Goal: Information Seeking & Learning: Learn about a topic

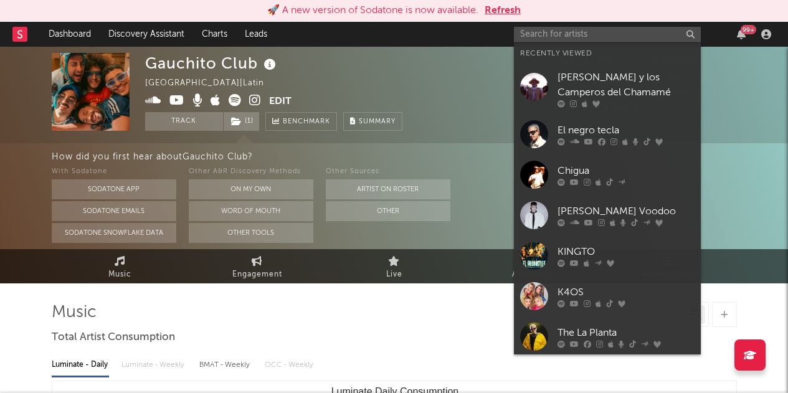
select select "6m"
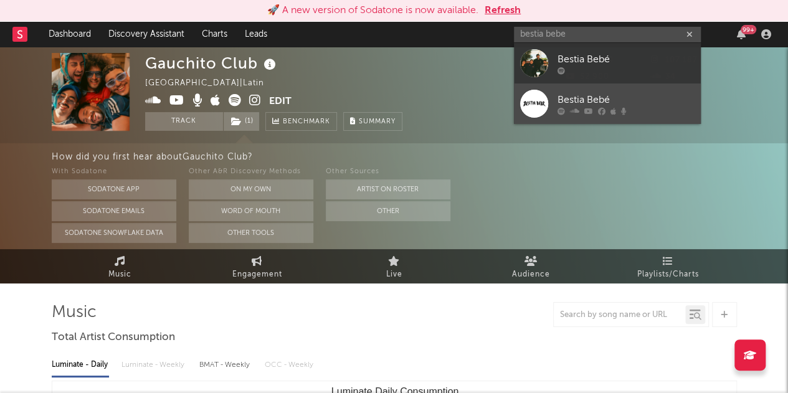
type input "bestia bebe"
click at [627, 94] on div "Bestia Bebé" at bounding box center [625, 99] width 137 height 15
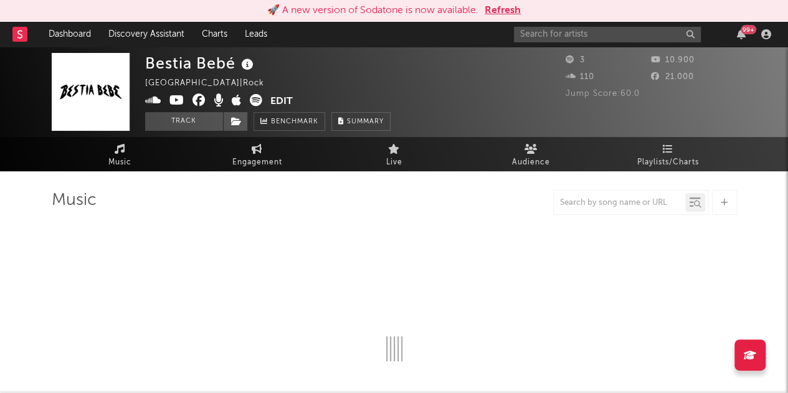
select select "1w"
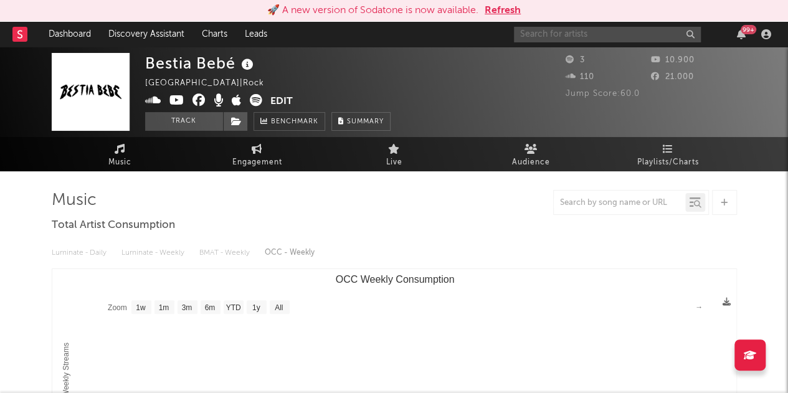
click at [561, 37] on input "text" at bounding box center [607, 35] width 187 height 16
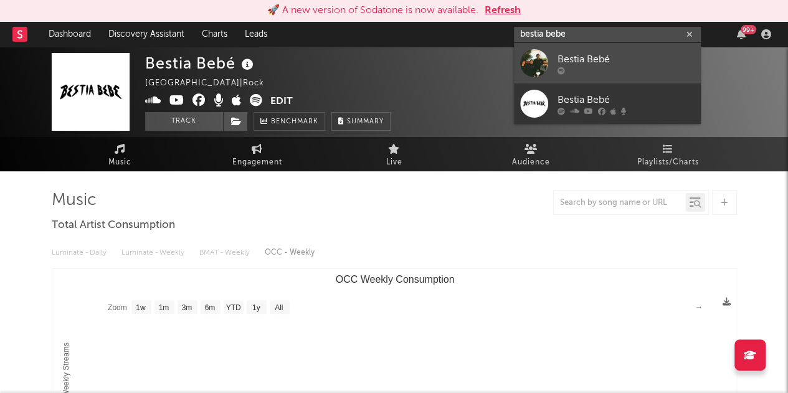
type input "bestia bebe"
click at [661, 65] on div "Bestia Bebé" at bounding box center [625, 59] width 137 height 15
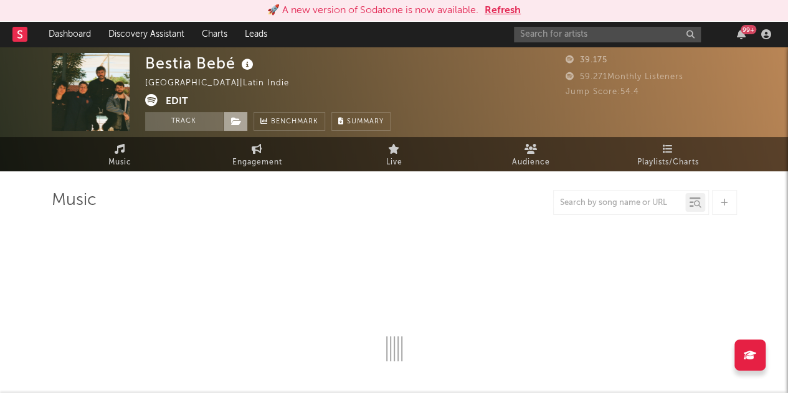
click at [234, 125] on icon at bounding box center [236, 121] width 11 height 9
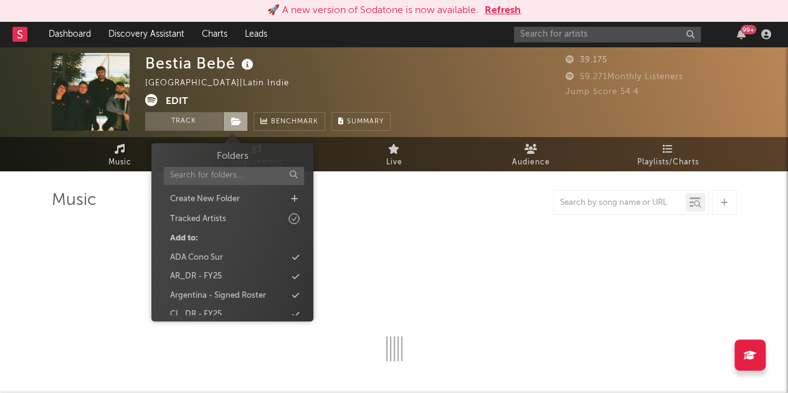
select select "1w"
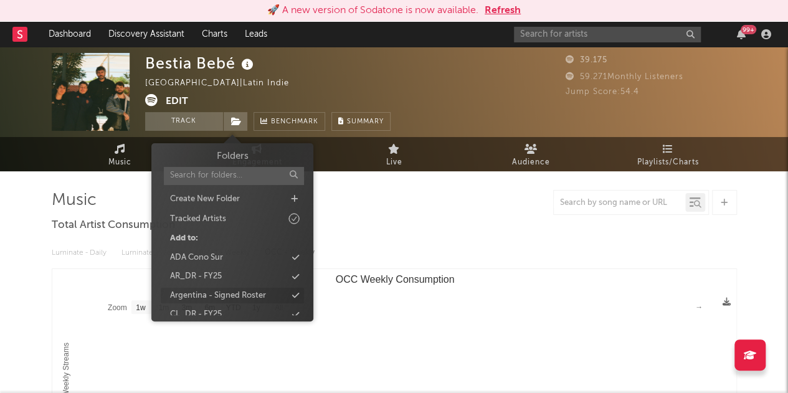
scroll to position [67, 0]
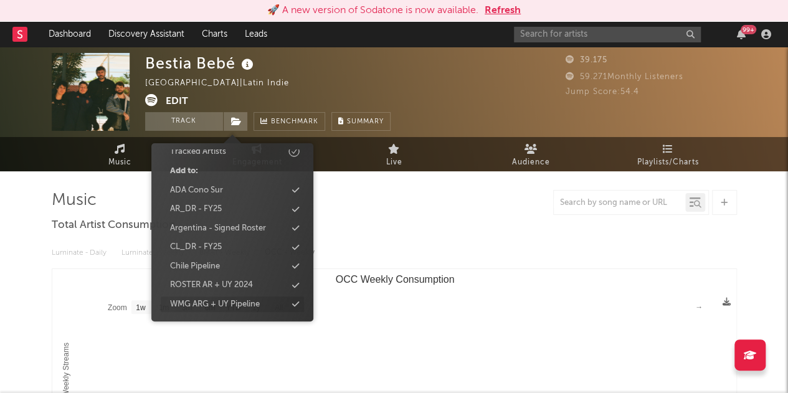
click at [212, 303] on div "WMG ARG + UY Pipeline" at bounding box center [215, 304] width 90 height 12
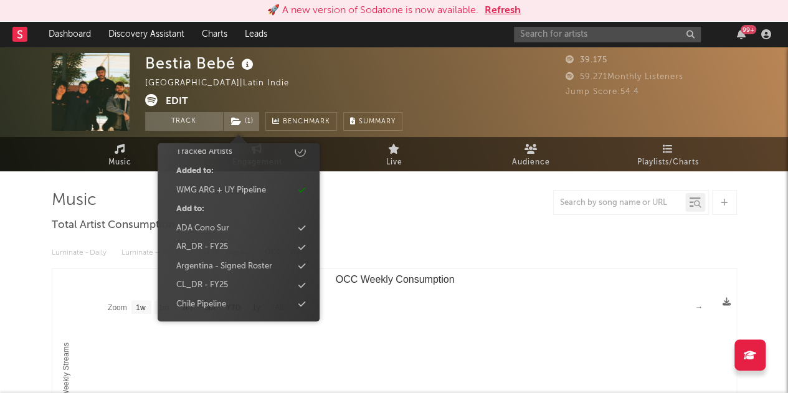
click at [450, 197] on div at bounding box center [394, 202] width 685 height 25
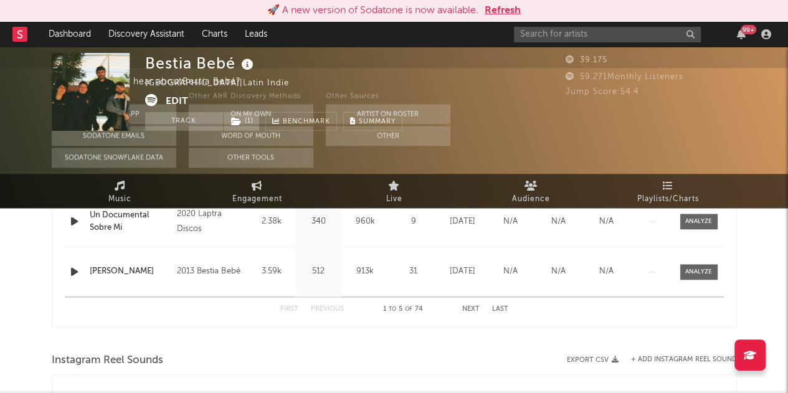
scroll to position [0, 0]
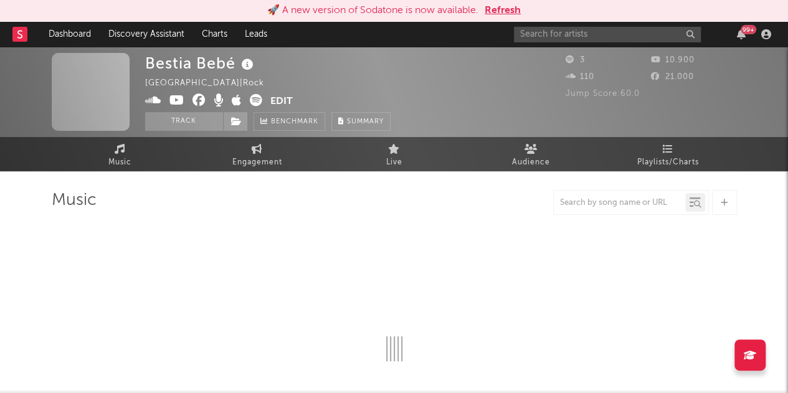
select select "1w"
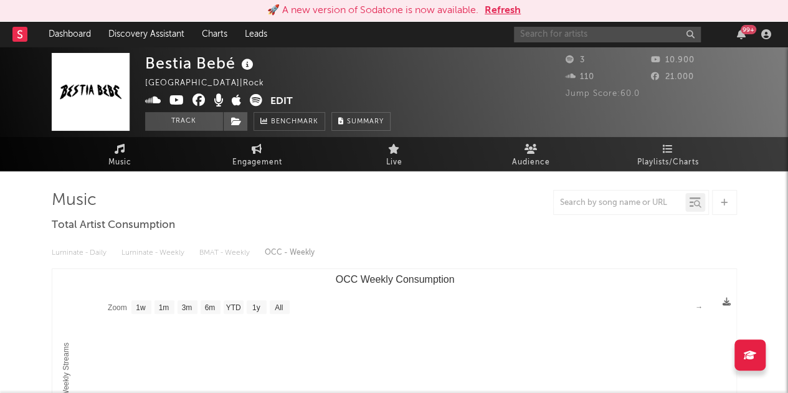
click at [546, 32] on input "text" at bounding box center [607, 35] width 187 height 16
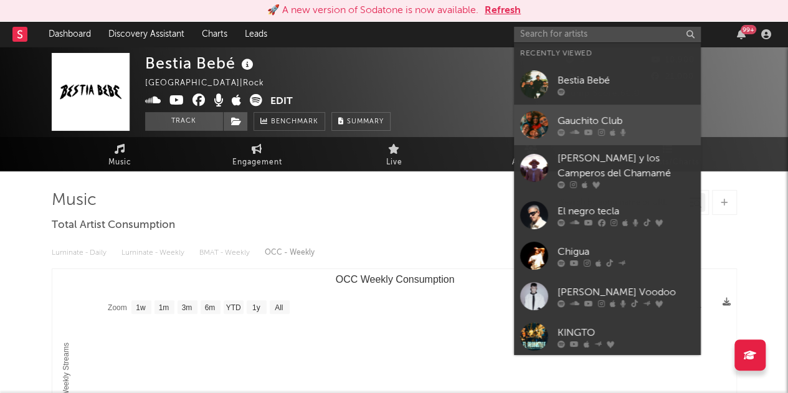
click at [637, 120] on div "Gauchito Club" at bounding box center [625, 120] width 137 height 15
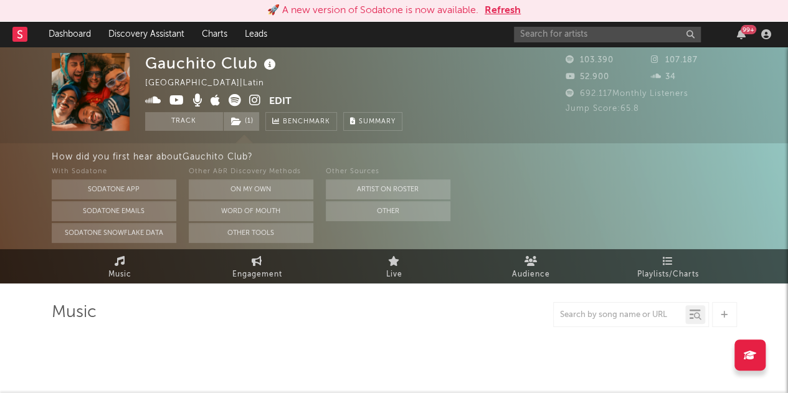
select select "6m"
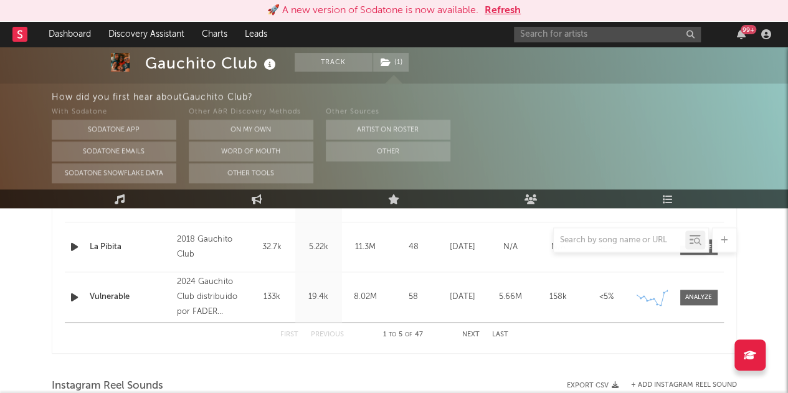
scroll to position [673, 0]
